Goal: Task Accomplishment & Management: Manage account settings

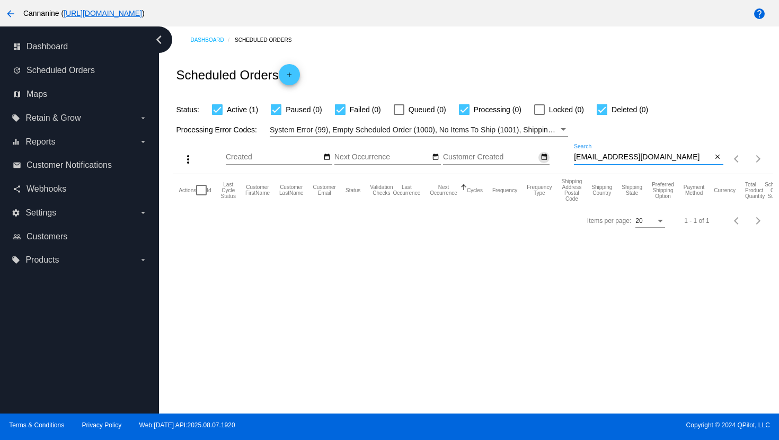
drag, startPoint x: 651, startPoint y: 158, endPoint x: 540, endPoint y: 159, distance: 110.8
click at [540, 159] on div "more_vert Aug Jan Feb Mar [DATE]" at bounding box center [472, 156] width 599 height 38
paste input "[EMAIL_ADDRESS]"
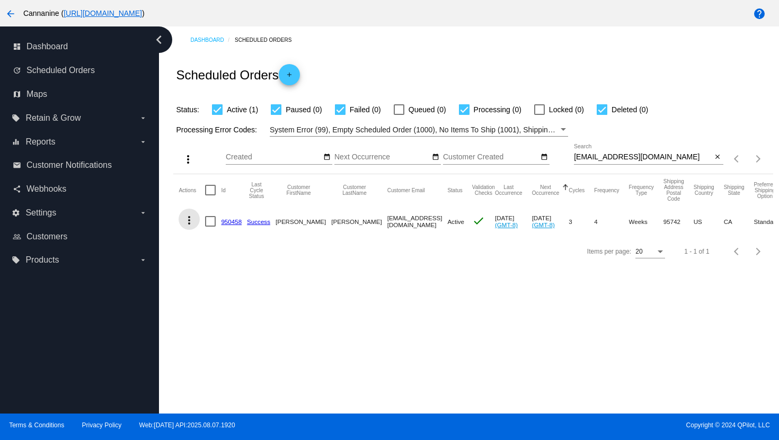
click at [194, 224] on mat-icon "more_vert" at bounding box center [189, 220] width 13 height 13
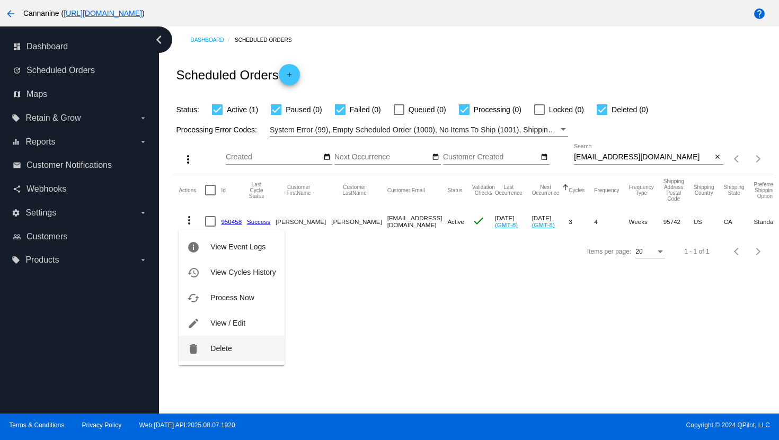
click at [246, 356] on button "delete Delete" at bounding box center [231, 348] width 105 height 25
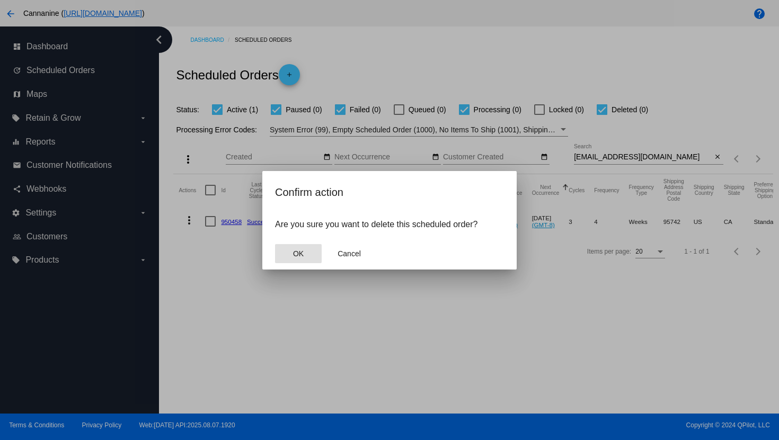
click at [298, 261] on button "OK" at bounding box center [298, 253] width 47 height 19
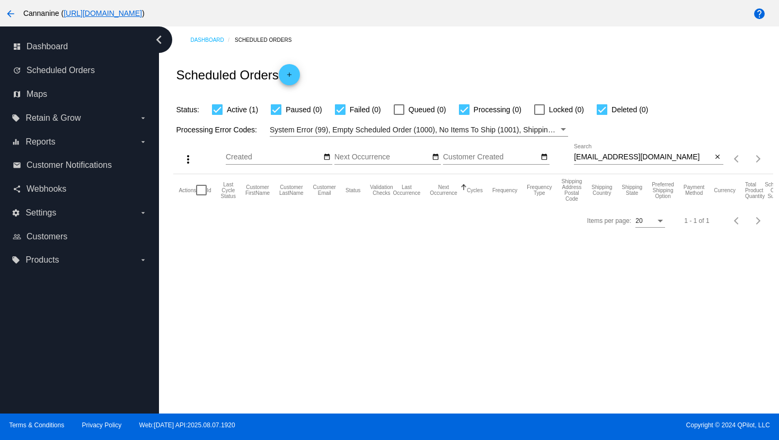
click at [669, 156] on input "[EMAIL_ADDRESS][DOMAIN_NAME]" at bounding box center [643, 157] width 138 height 8
paste input "genuinelalani"
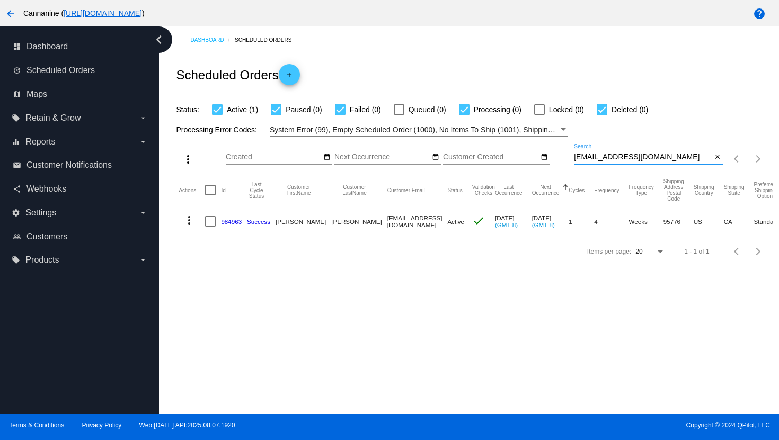
type input "[EMAIL_ADDRESS][DOMAIN_NAME]"
click at [190, 226] on mat-icon "more_vert" at bounding box center [189, 220] width 13 height 13
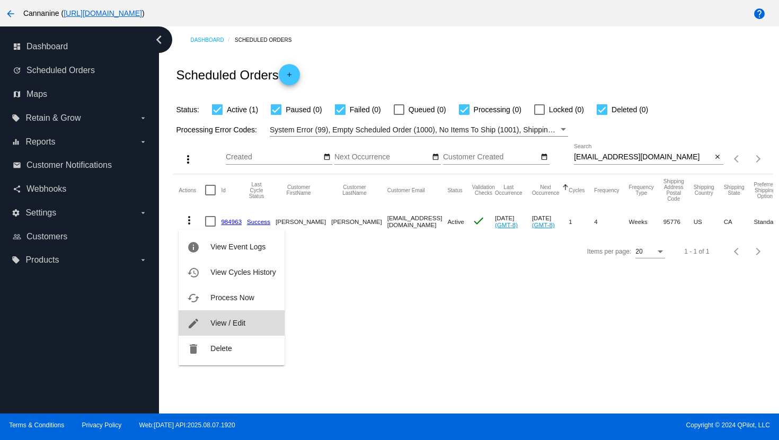
click at [202, 326] on button "edit View / Edit" at bounding box center [231, 323] width 105 height 25
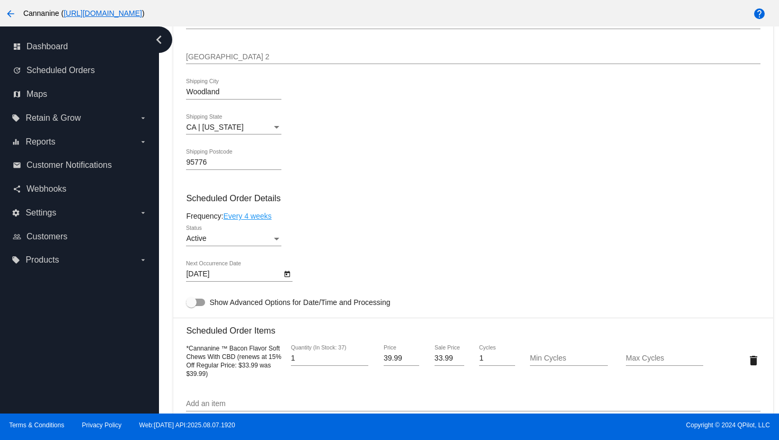
scroll to position [504, 0]
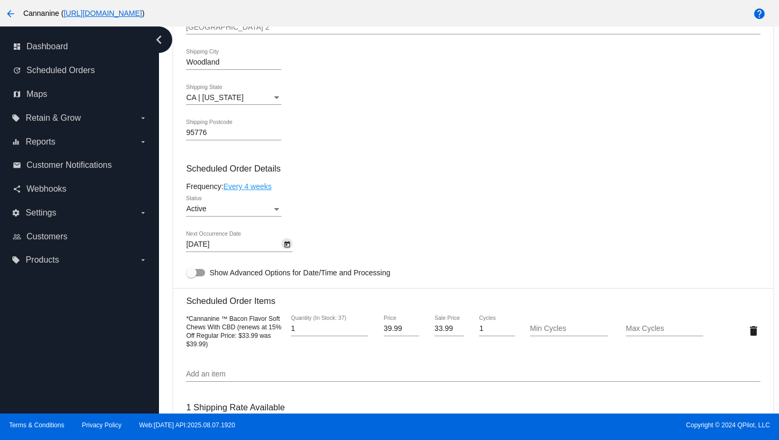
click at [287, 248] on icon "Open calendar" at bounding box center [288, 245] width 6 height 6
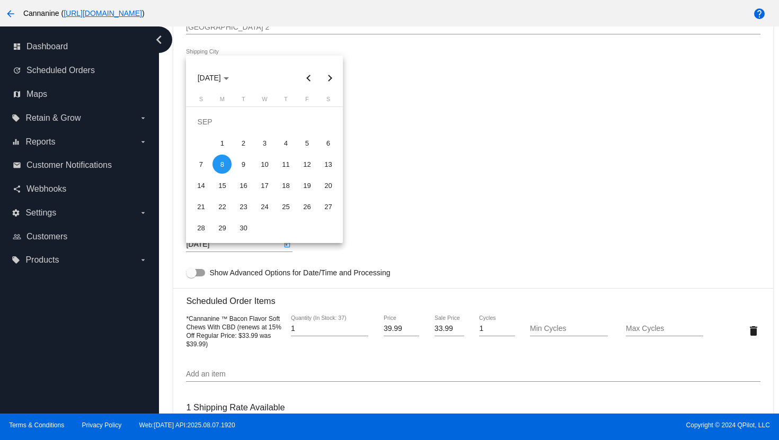
click at [331, 79] on button "Next month" at bounding box center [329, 77] width 21 height 21
click at [288, 152] on div "9" at bounding box center [285, 143] width 19 height 19
type input "[DATE]"
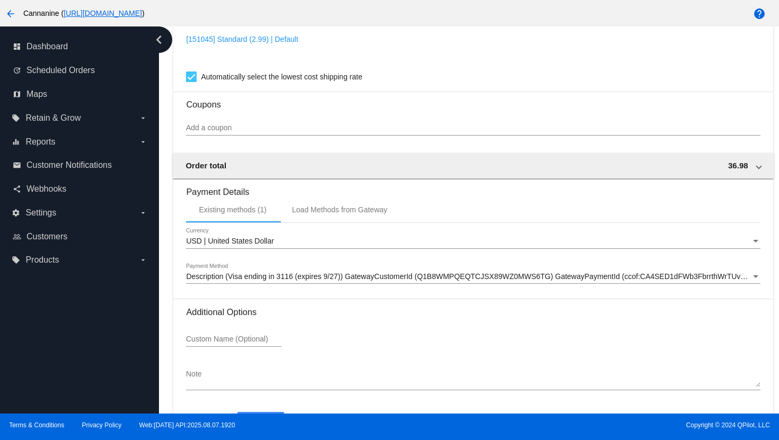
scroll to position [940, 0]
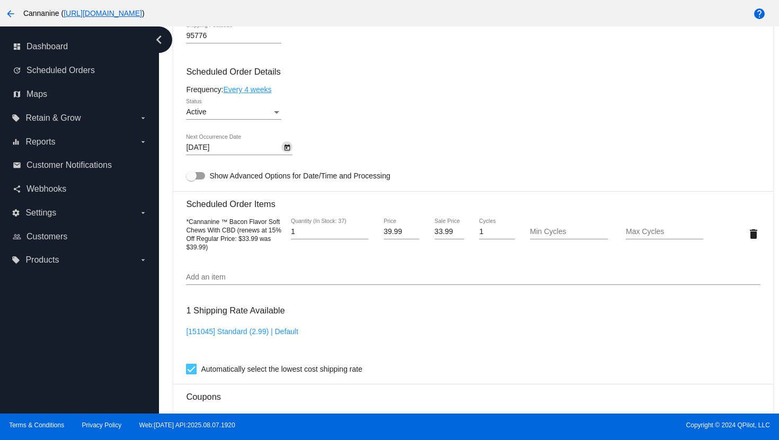
scroll to position [601, 0]
